Goal: Contribute content

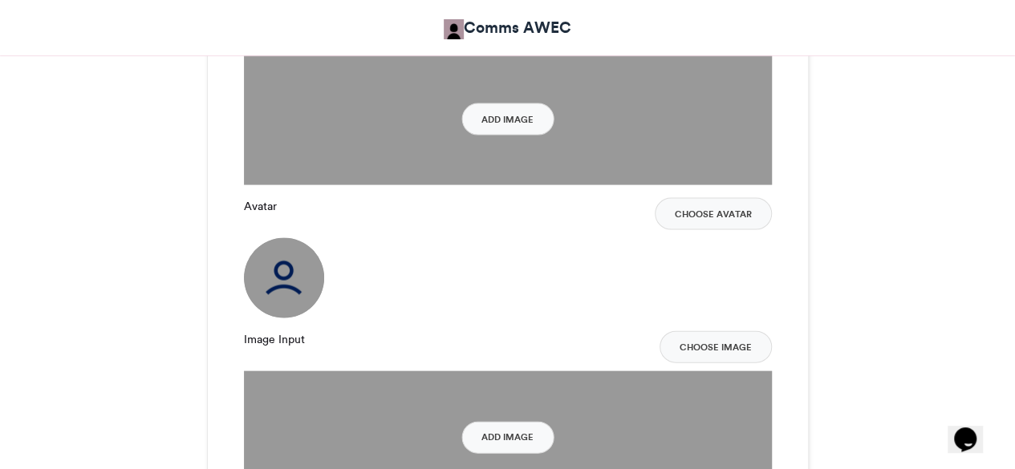
scroll to position [1583, 0]
click at [268, 295] on img at bounding box center [284, 278] width 80 height 80
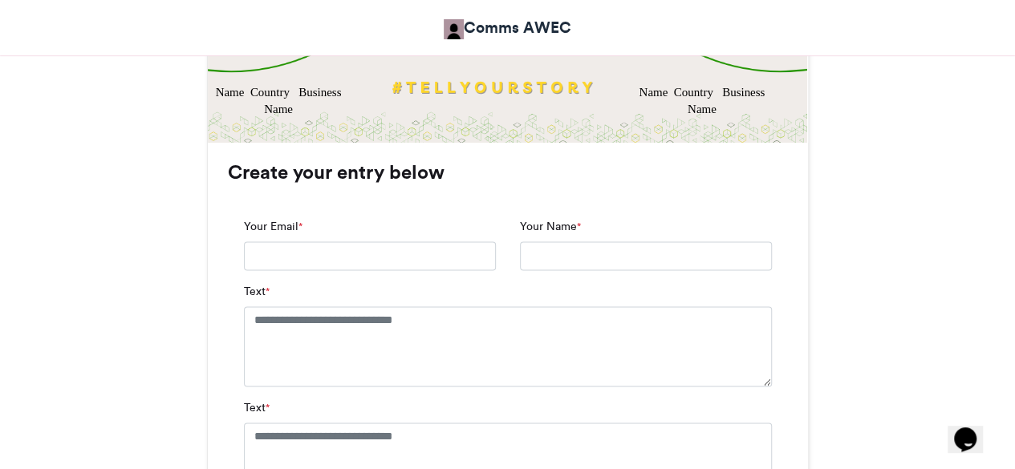
scroll to position [962, 0]
click at [291, 257] on input "Your Email *" at bounding box center [370, 256] width 252 height 29
click at [260, 370] on textarea "Text *" at bounding box center [508, 347] width 528 height 80
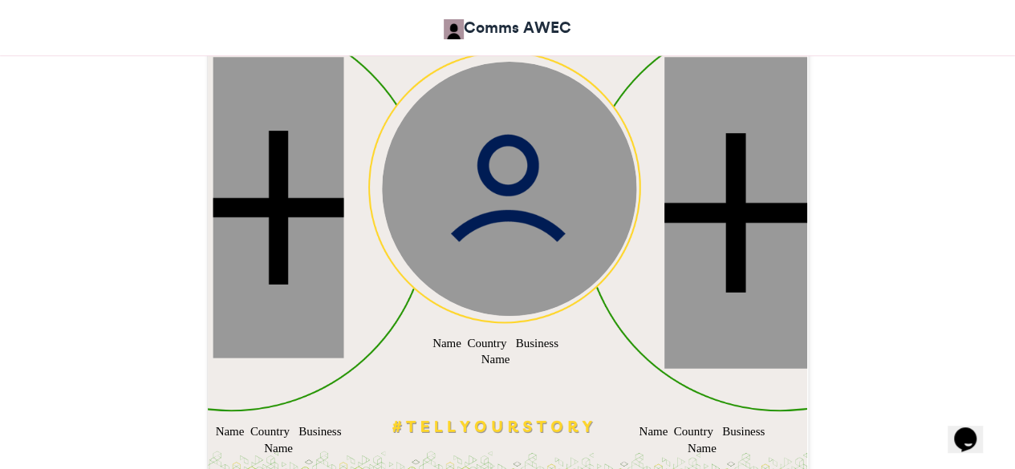
scroll to position [620, 0]
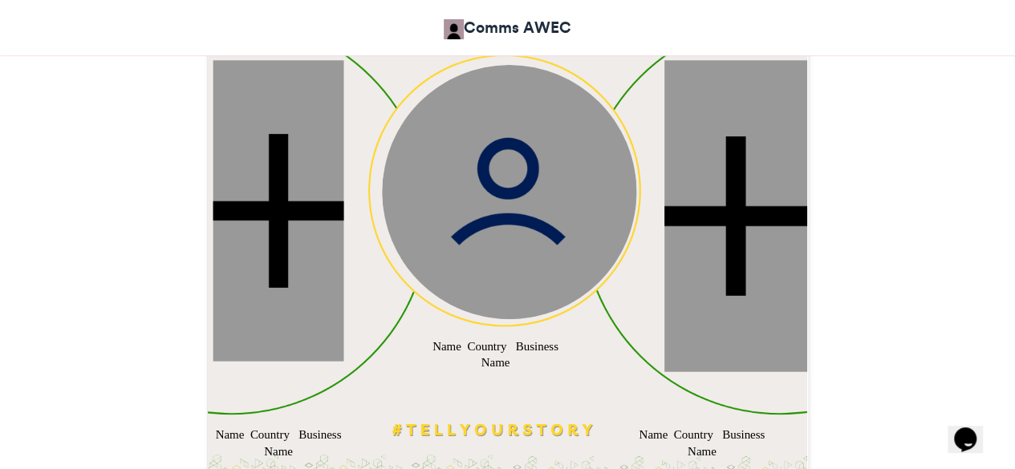
click at [276, 276] on div at bounding box center [278, 210] width 131 height 301
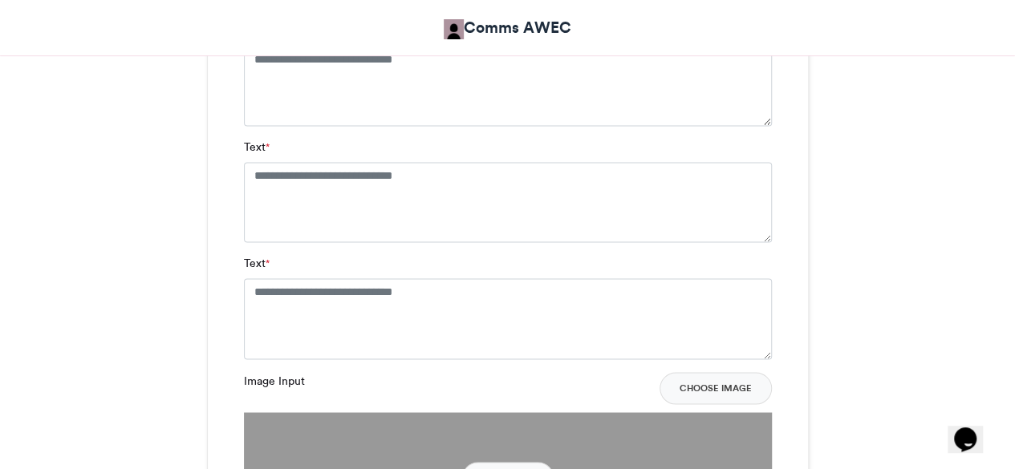
scroll to position [1225, 0]
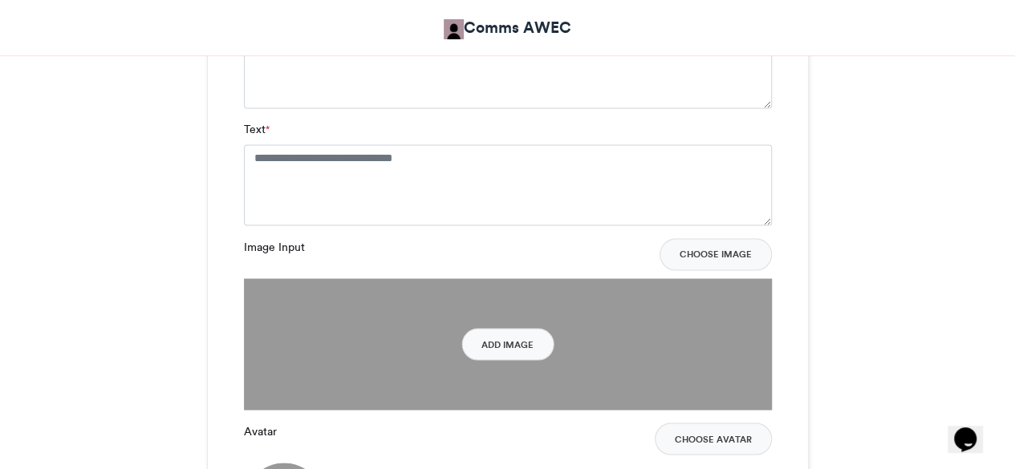
scroll to position [1360, 0]
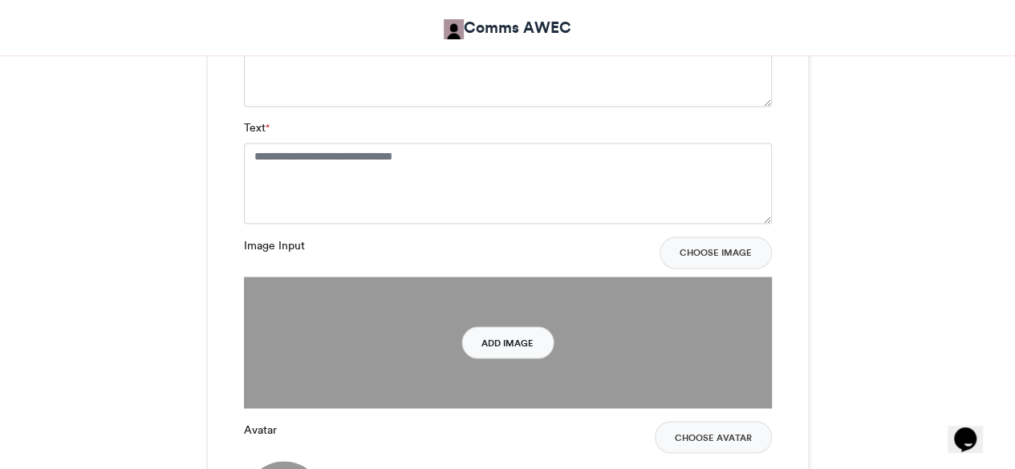
click at [520, 333] on button "Add Image" at bounding box center [507, 343] width 92 height 32
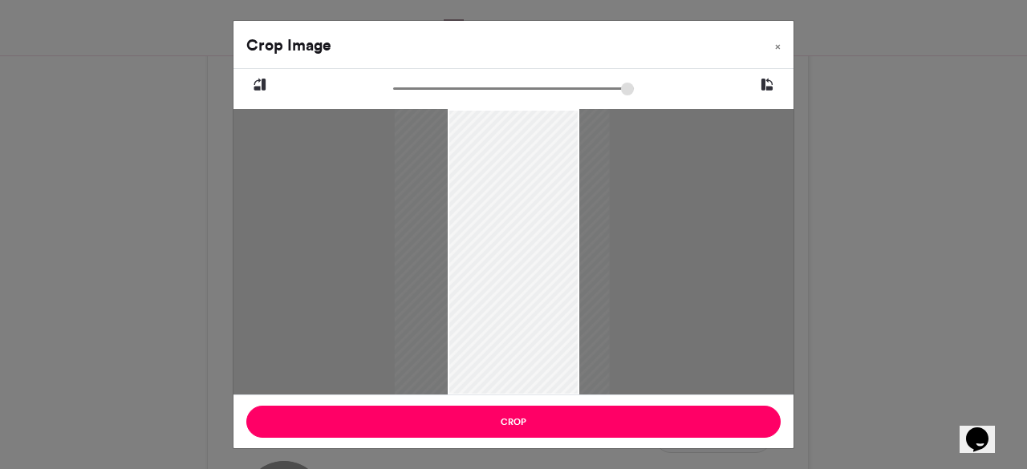
drag, startPoint x: 561, startPoint y: 274, endPoint x: 549, endPoint y: 275, distance: 12.1
click at [549, 275] on div at bounding box center [502, 252] width 215 height 287
drag, startPoint x: 402, startPoint y: 90, endPoint x: 279, endPoint y: 156, distance: 139.7
click at [393, 96] on input "zoom" at bounding box center [513, 88] width 241 height 15
click at [754, 84] on button at bounding box center [767, 85] width 53 height 32
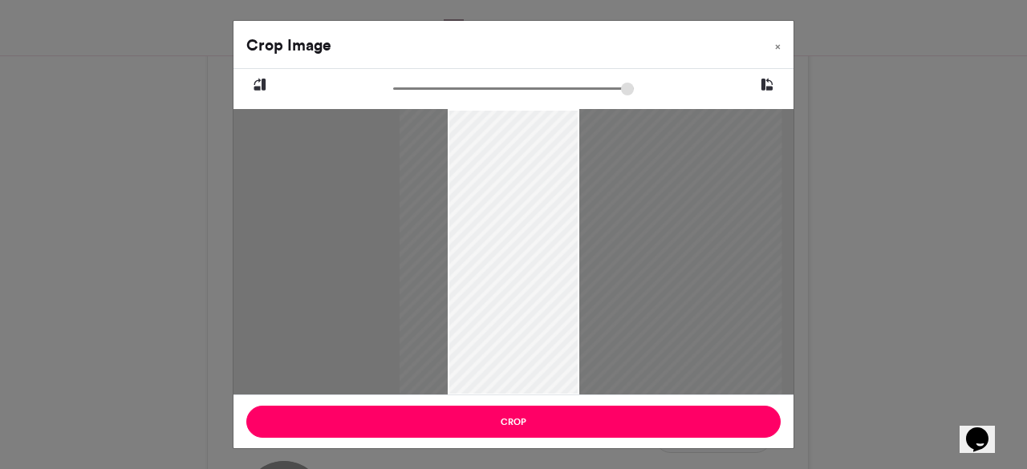
click at [784, 89] on button at bounding box center [767, 85] width 53 height 32
click at [771, 89] on icon at bounding box center [767, 85] width 14 height 21
drag, startPoint x: 636, startPoint y: 229, endPoint x: 552, endPoint y: 222, distance: 84.5
click at [552, 222] on div at bounding box center [515, 254] width 287 height 382
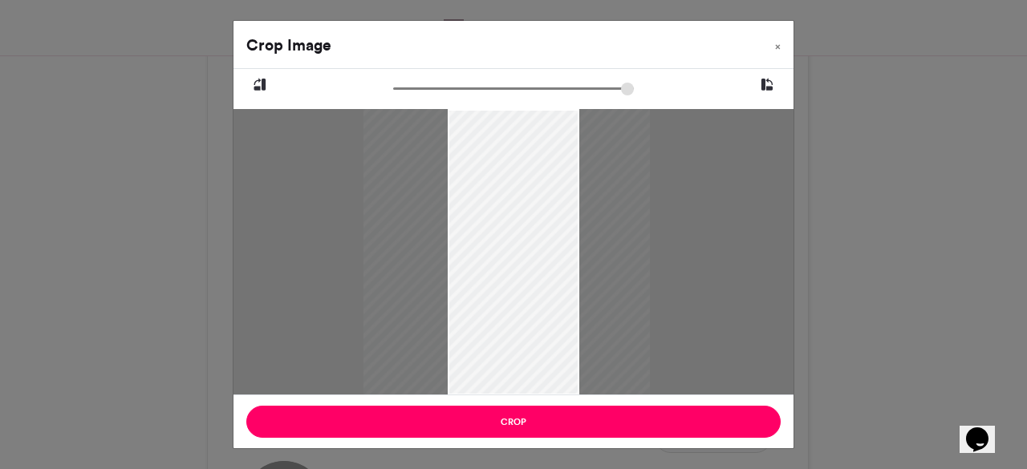
type input "****"
click at [536, 228] on div at bounding box center [508, 252] width 215 height 287
click at [775, 50] on span "×" at bounding box center [778, 47] width 6 height 10
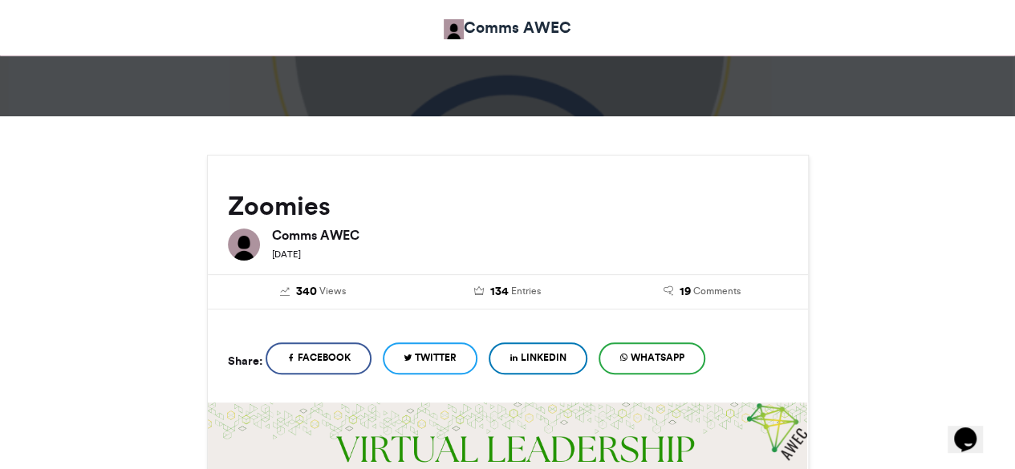
scroll to position [104, 0]
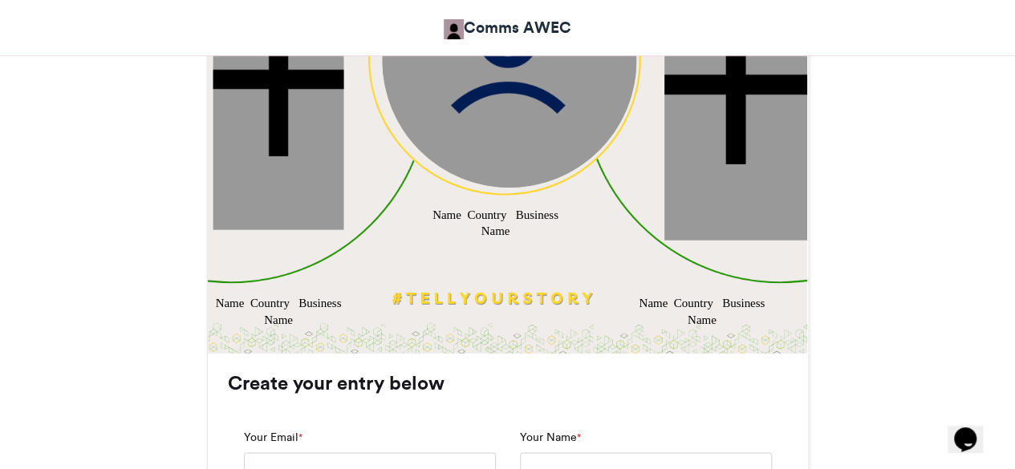
scroll to position [754, 0]
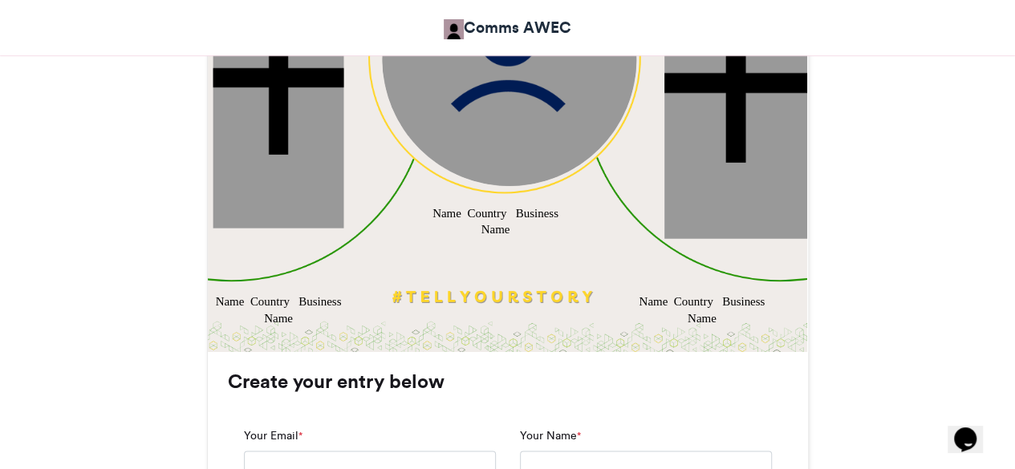
click at [285, 301] on div "Name Country Business Name" at bounding box center [278, 310] width 131 height 34
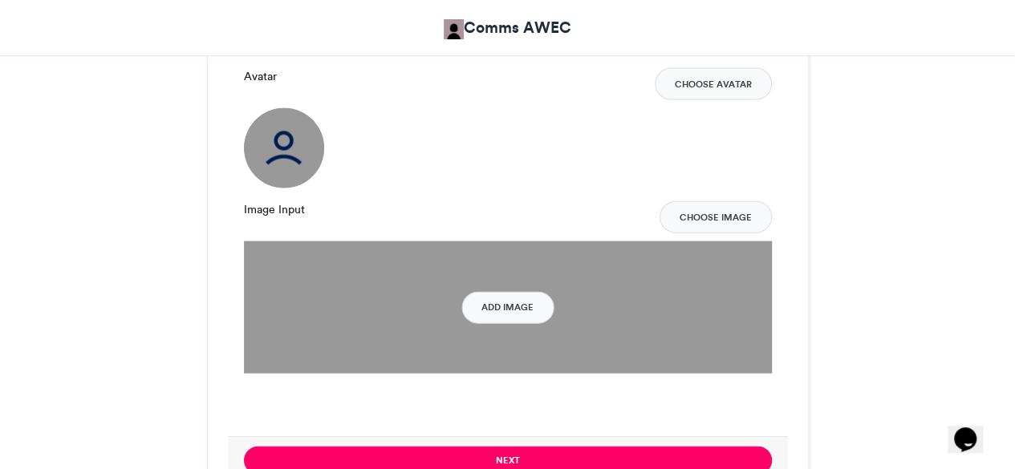
scroll to position [1713, 0]
click at [713, 81] on button "Choose Avatar" at bounding box center [713, 83] width 117 height 32
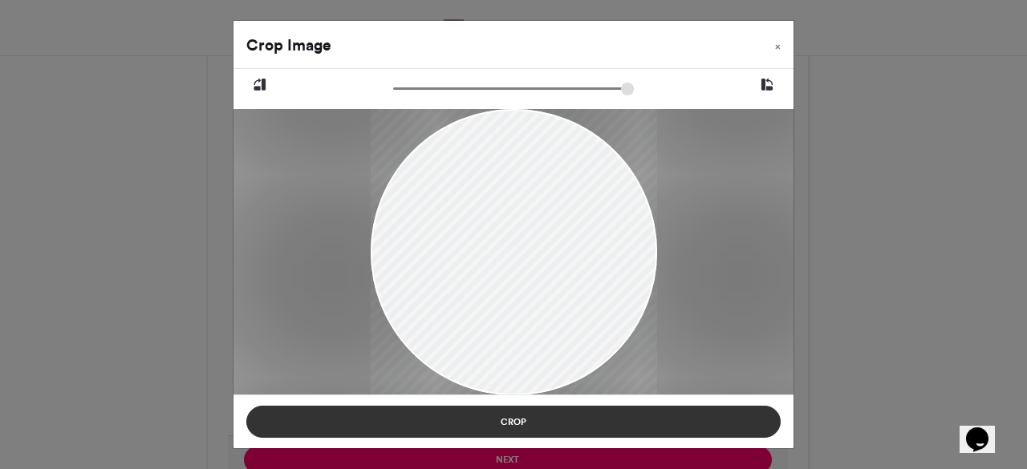
click at [618, 412] on button "Crop" at bounding box center [513, 422] width 534 height 32
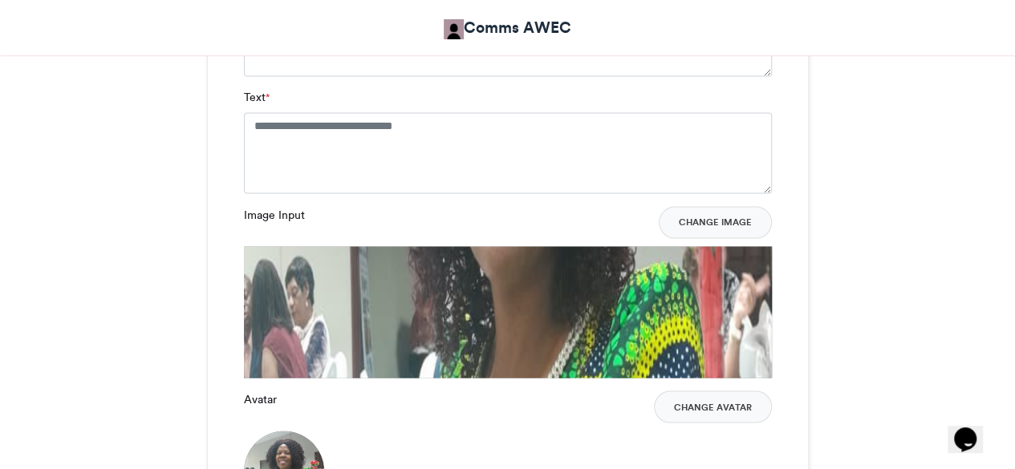
scroll to position [1389, 0]
click at [720, 213] on button "Change Image" at bounding box center [715, 223] width 113 height 32
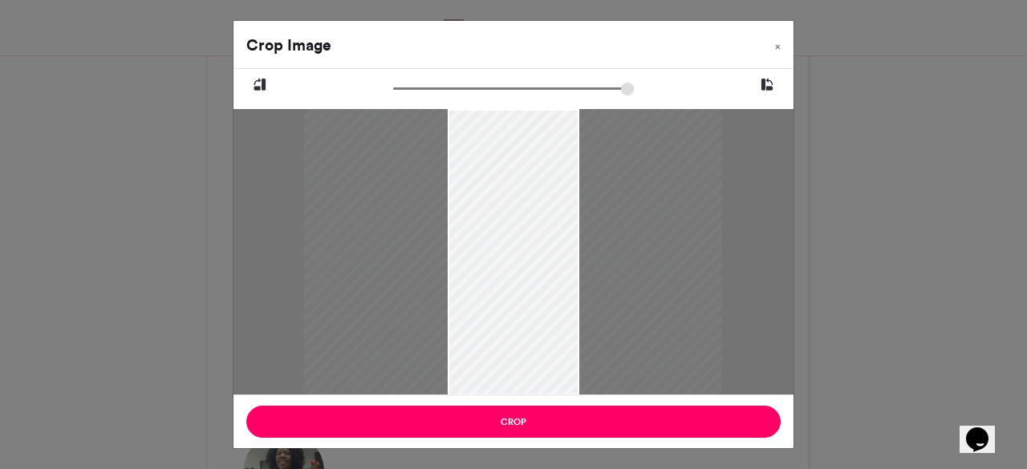
type input "******"
click at [639, 442] on div "Crop" at bounding box center [514, 422] width 560 height 54
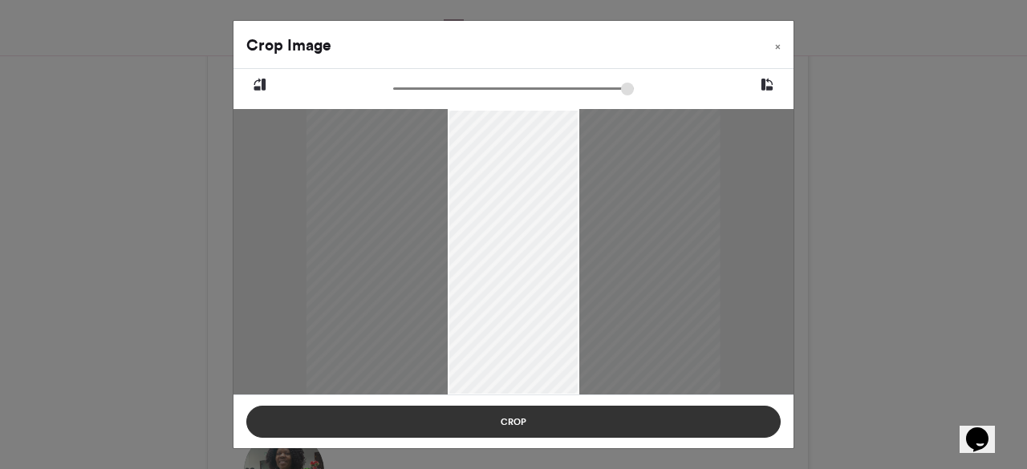
click at [644, 436] on button "Crop" at bounding box center [513, 422] width 534 height 32
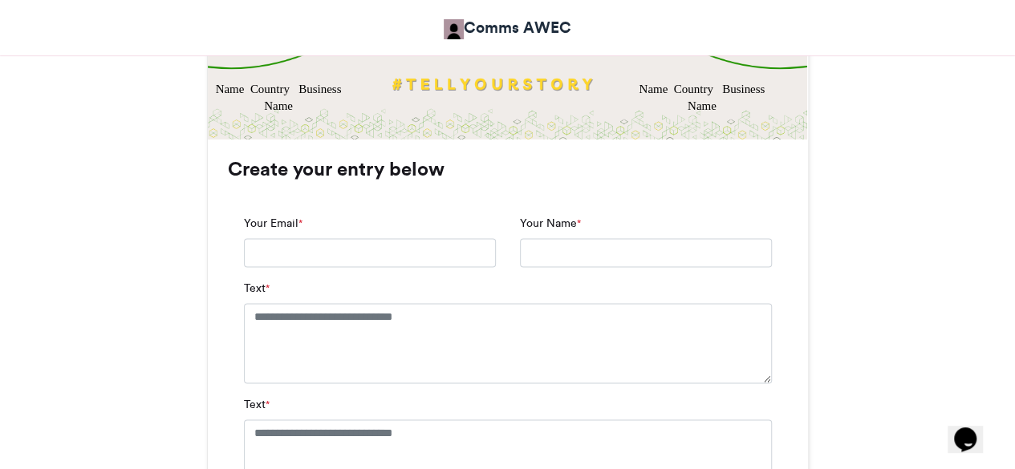
scroll to position [980, 0]
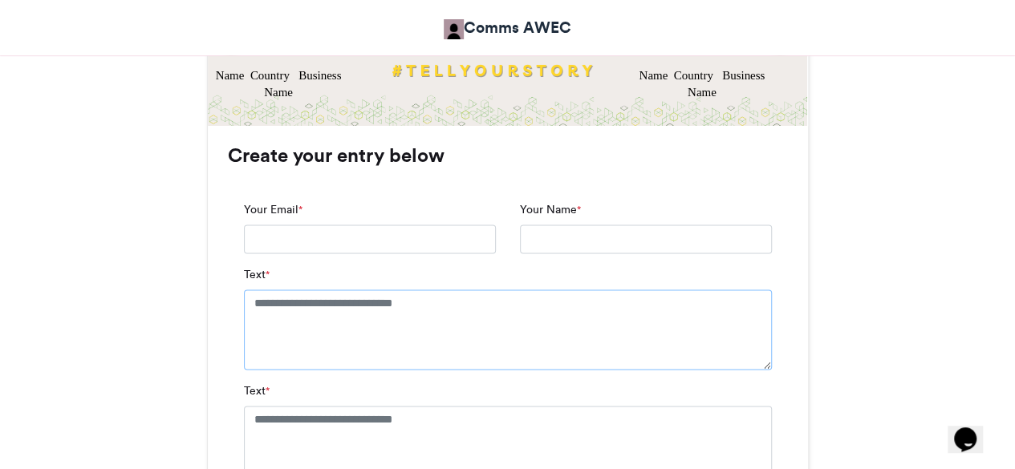
click at [362, 338] on textarea "Text *" at bounding box center [508, 330] width 528 height 80
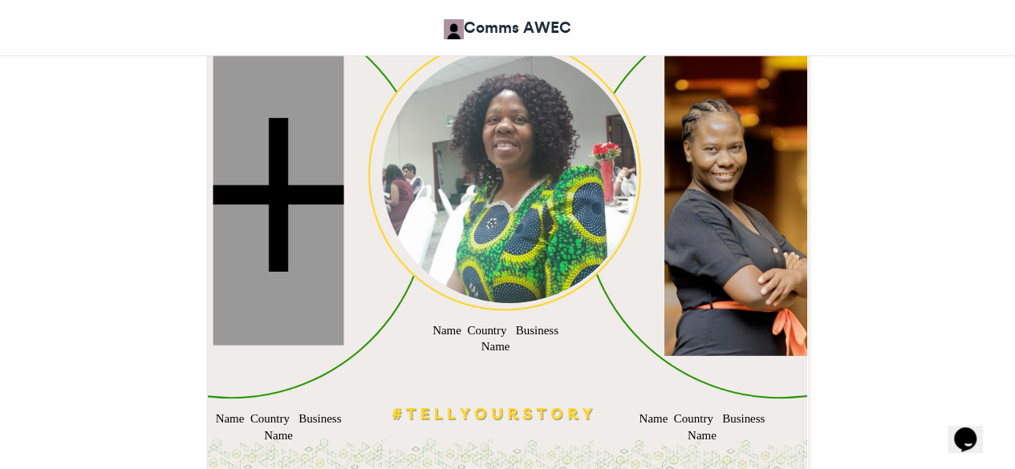
scroll to position [611, 0]
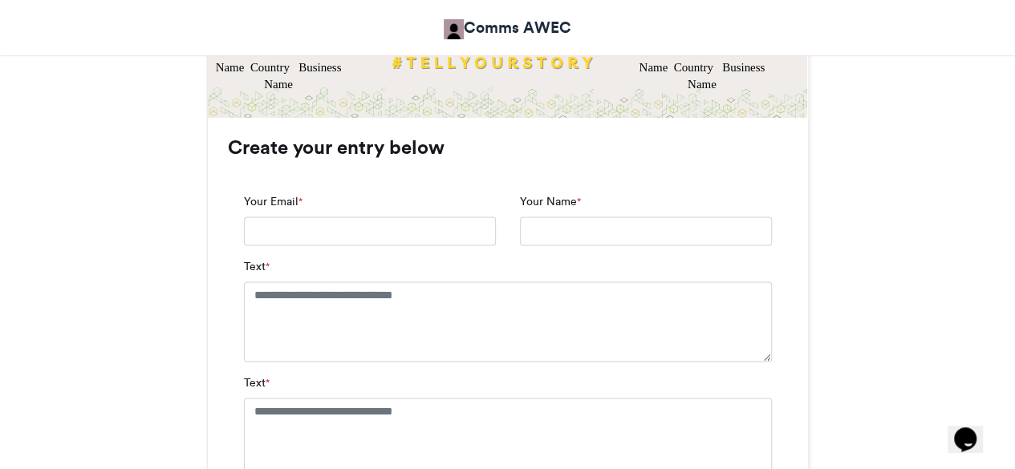
scroll to position [994, 0]
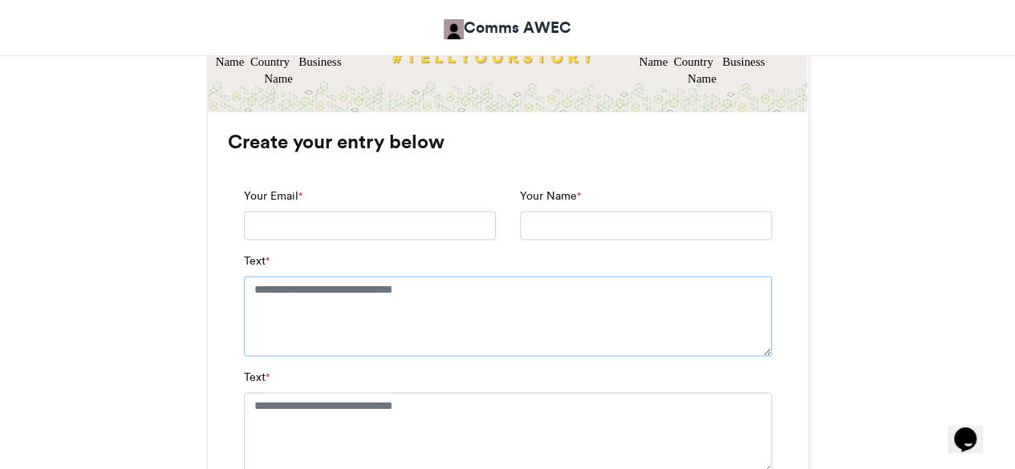
click at [362, 287] on textarea "Text *" at bounding box center [508, 316] width 528 height 80
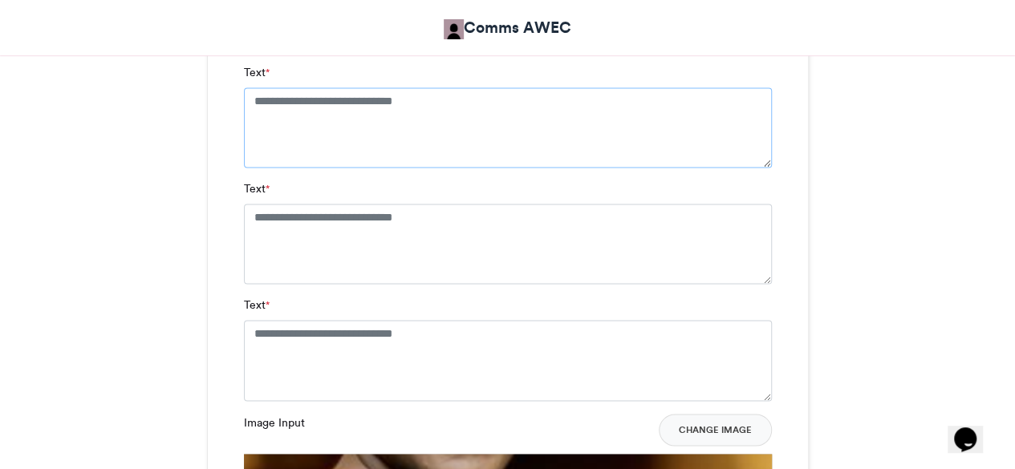
scroll to position [1181, 0]
click at [299, 230] on textarea "Text *" at bounding box center [508, 245] width 528 height 80
paste textarea "**********"
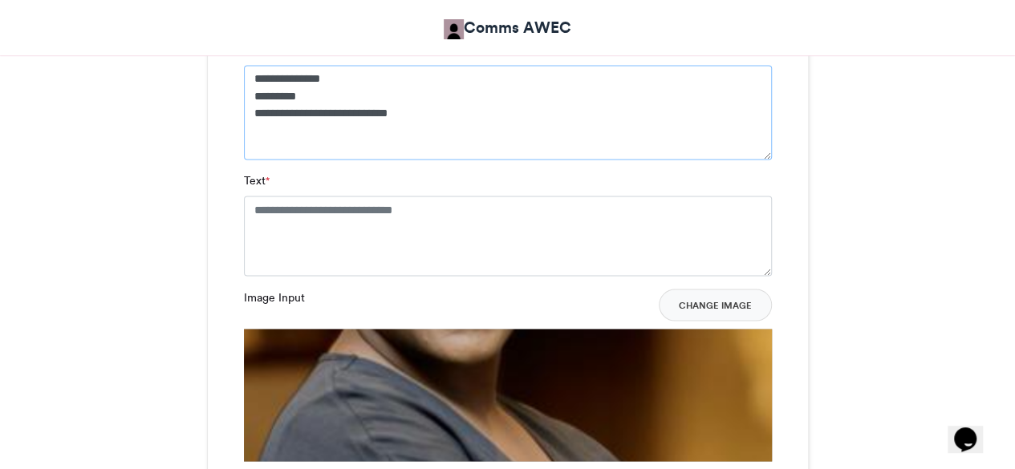
scroll to position [1322, 0]
type textarea "**********"
click at [288, 213] on textarea "Text *" at bounding box center [508, 235] width 528 height 80
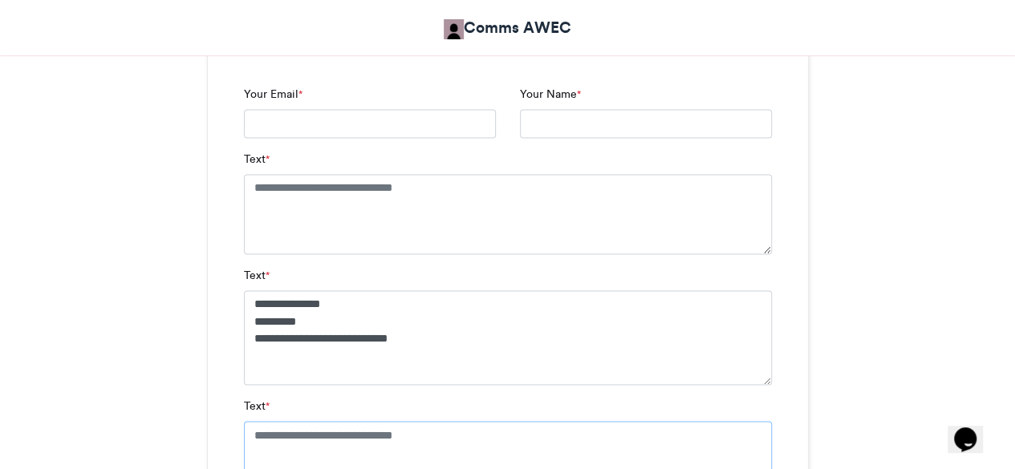
scroll to position [1094, 0]
click at [288, 213] on textarea "Text *" at bounding box center [508, 216] width 528 height 80
click at [350, 201] on textarea "Text *" at bounding box center [508, 216] width 528 height 80
paste textarea "**********"
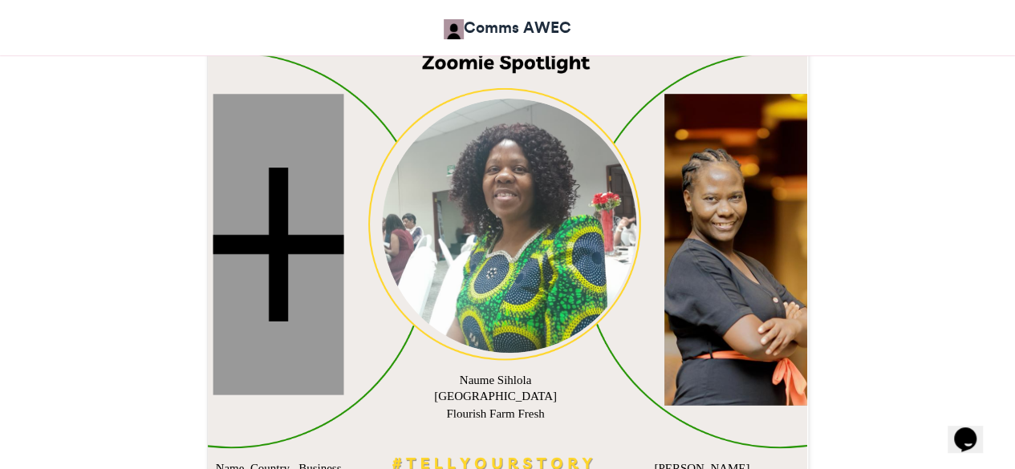
scroll to position [586, 0]
type textarea "**********"
